Goal: Check status: Check status

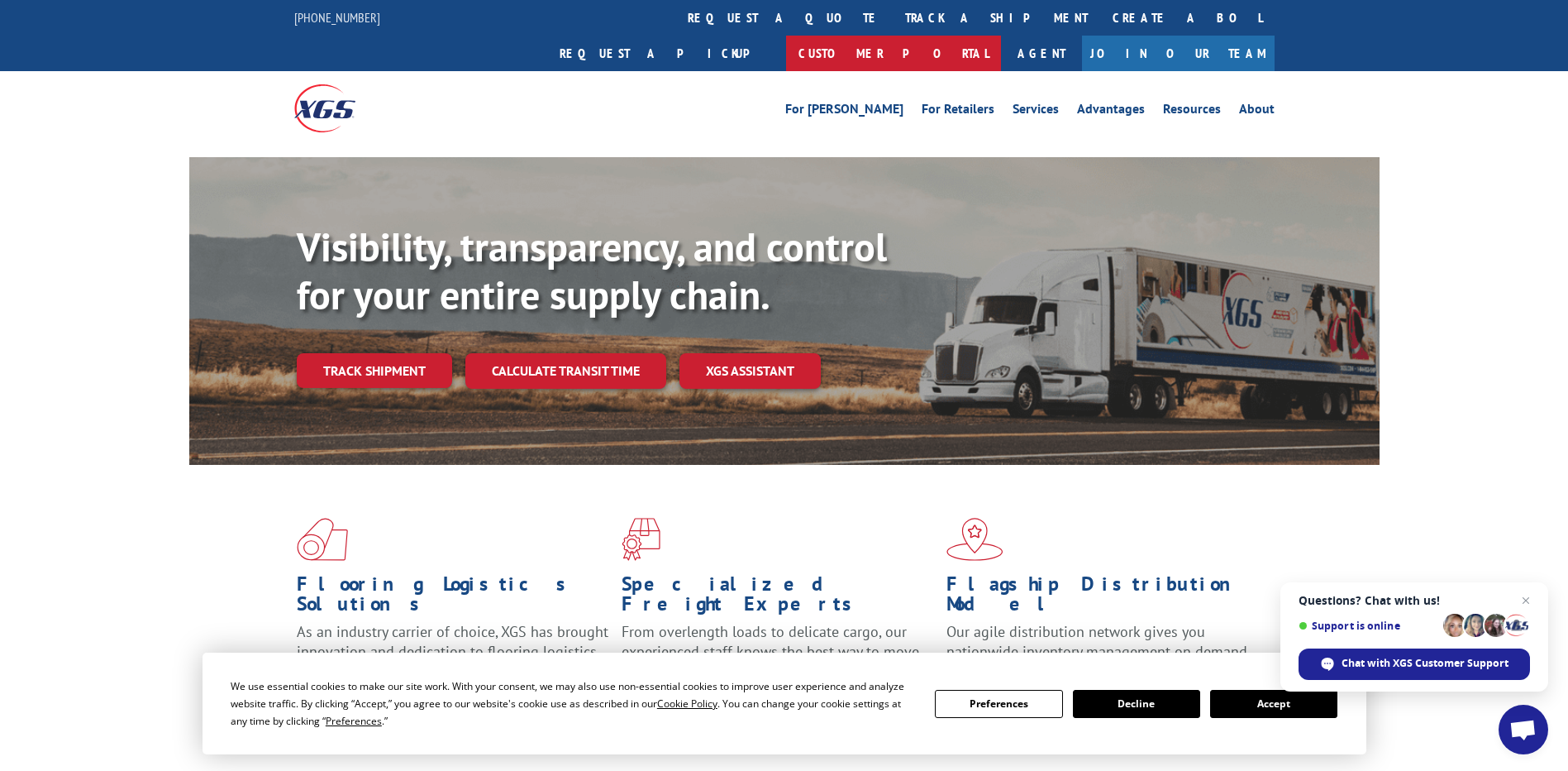
click at [1001, 36] on link "Customer Portal" at bounding box center [894, 53] width 215 height 36
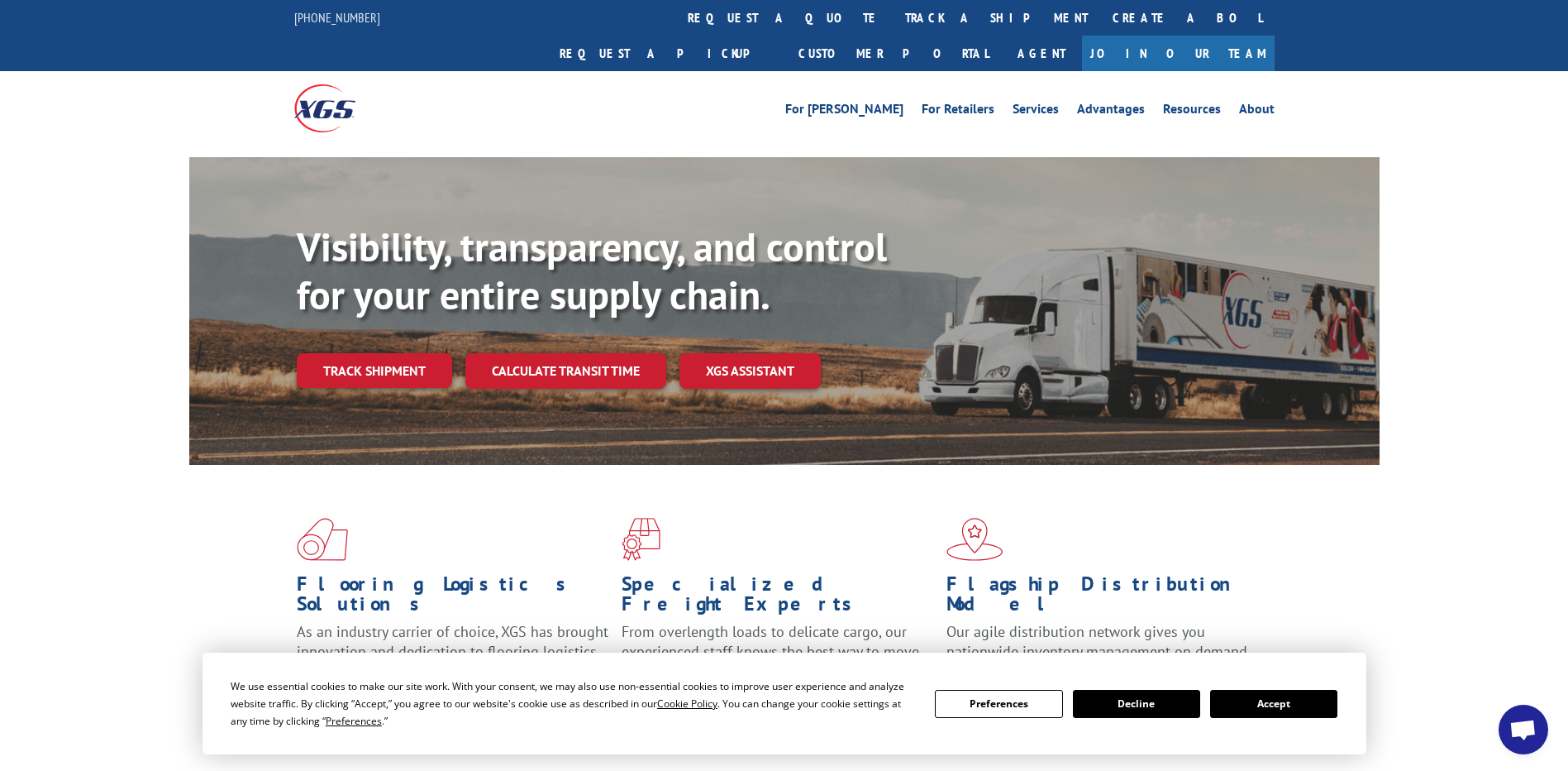
click at [1263, 710] on button "Accept" at bounding box center [1273, 704] width 127 height 28
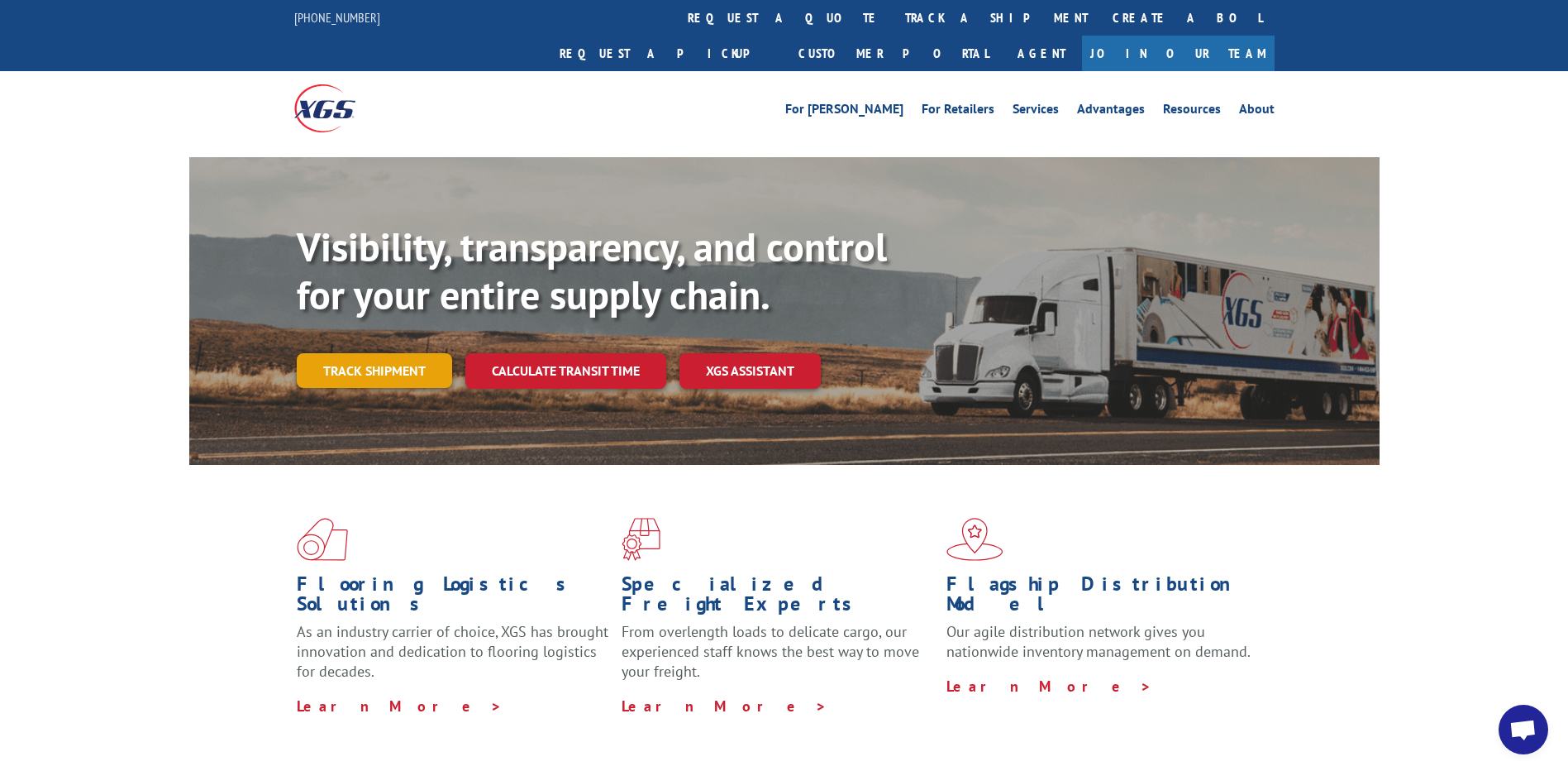
click at [402, 353] on link "Track shipment" at bounding box center [374, 370] width 155 height 35
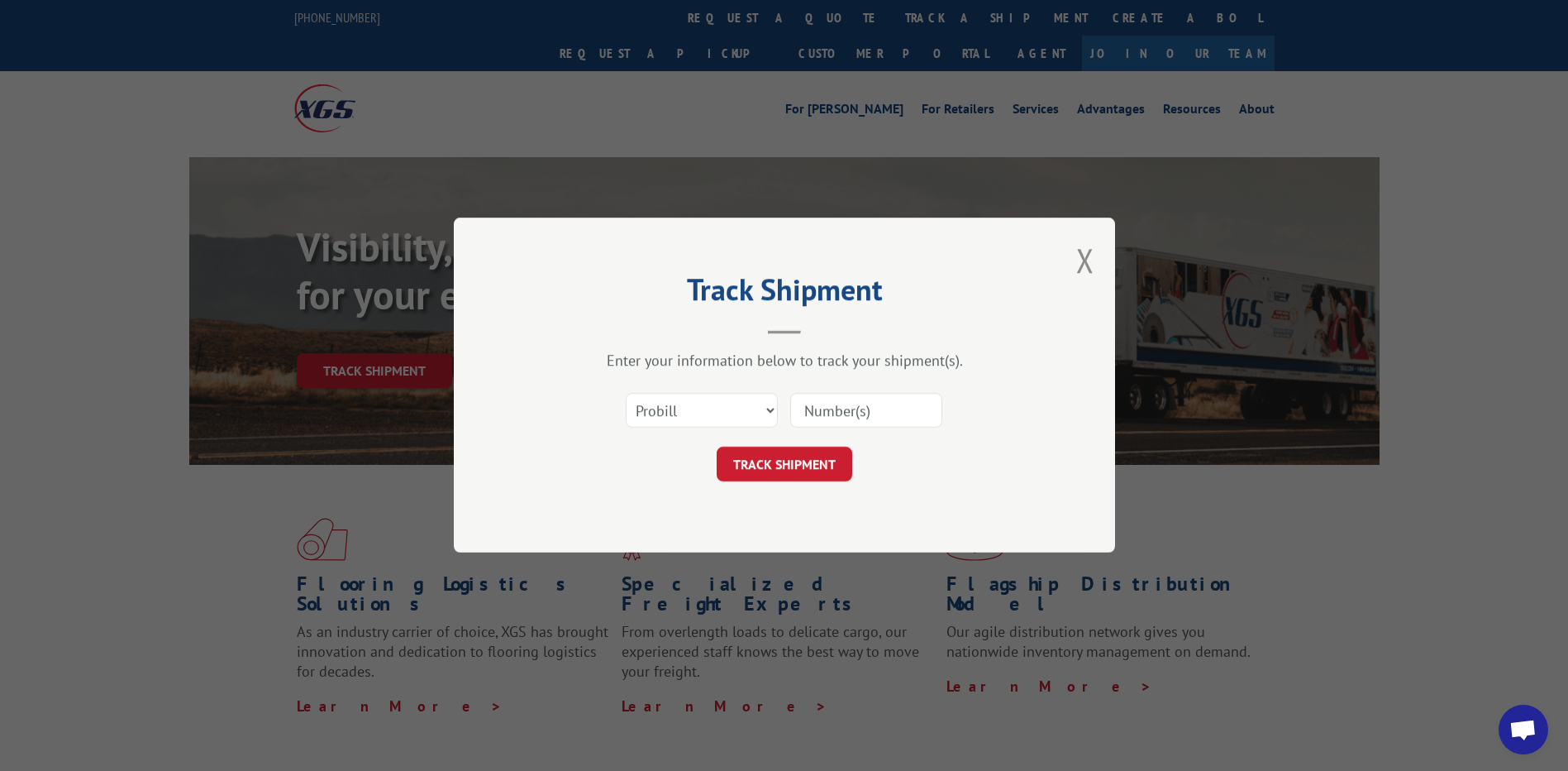
click at [857, 407] on input at bounding box center [866, 411] width 152 height 35
paste input "PU00068693"
type input "PU00068693"
click at [797, 463] on button "TRACK SHIPMENT" at bounding box center [784, 464] width 135 height 35
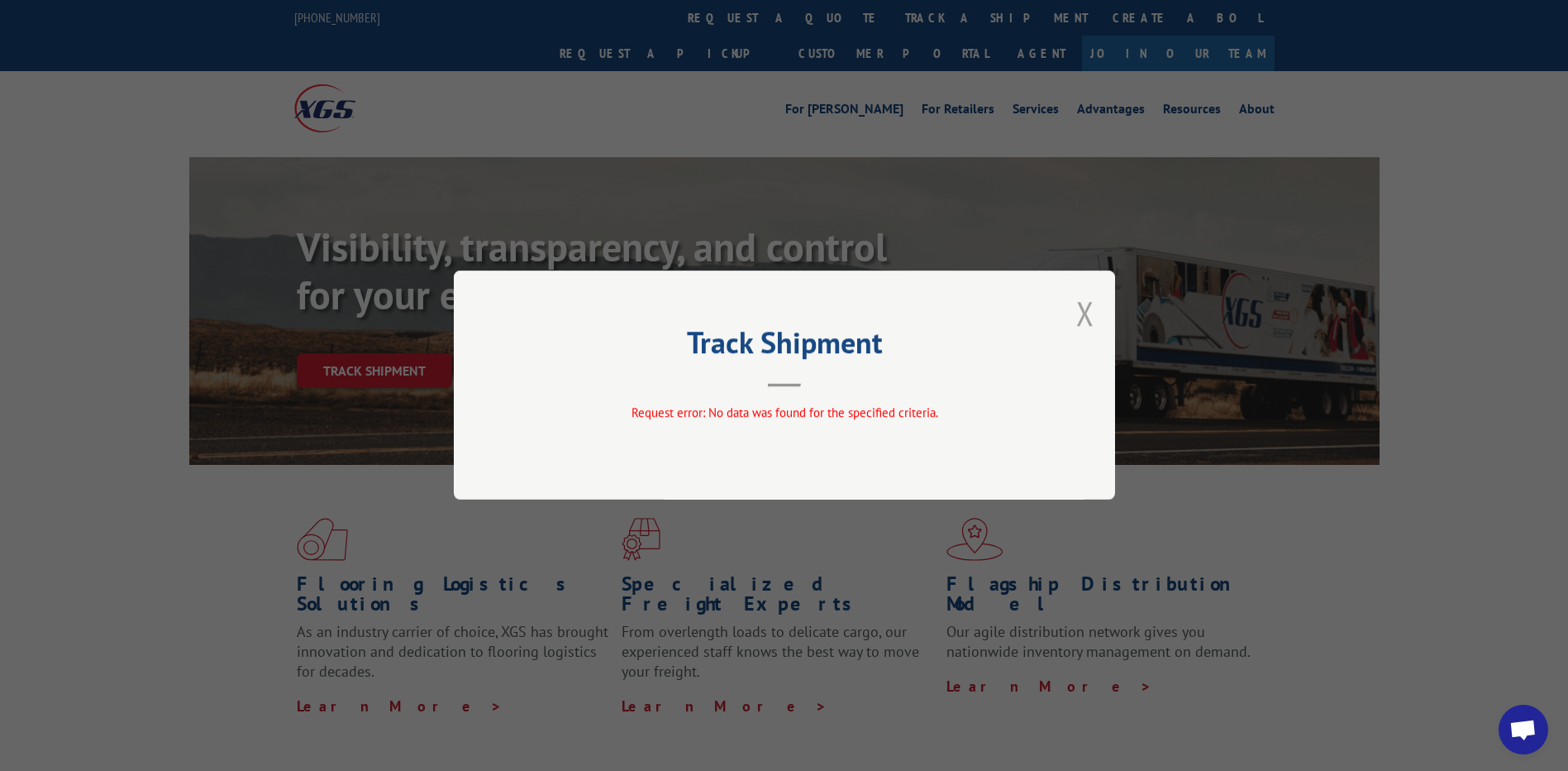
click at [1084, 319] on button "Close modal" at bounding box center [1085, 313] width 18 height 43
